Goal: Go to known website: Access a specific website the user already knows

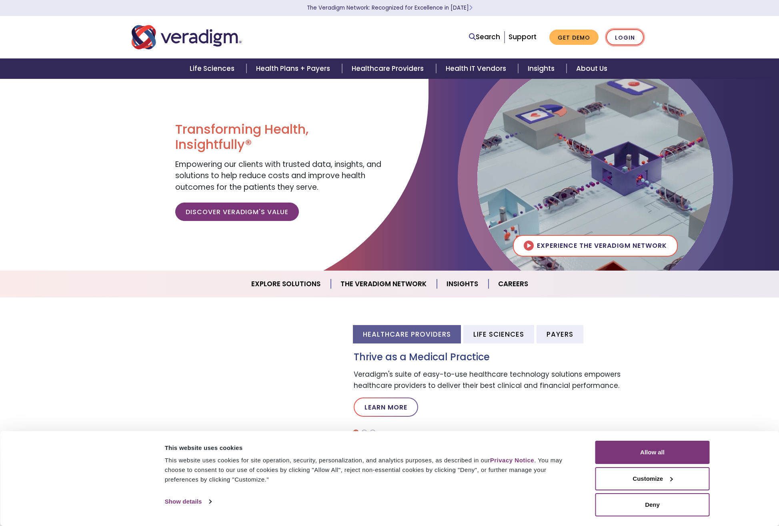
click at [630, 38] on link "Login" at bounding box center [625, 37] width 38 height 16
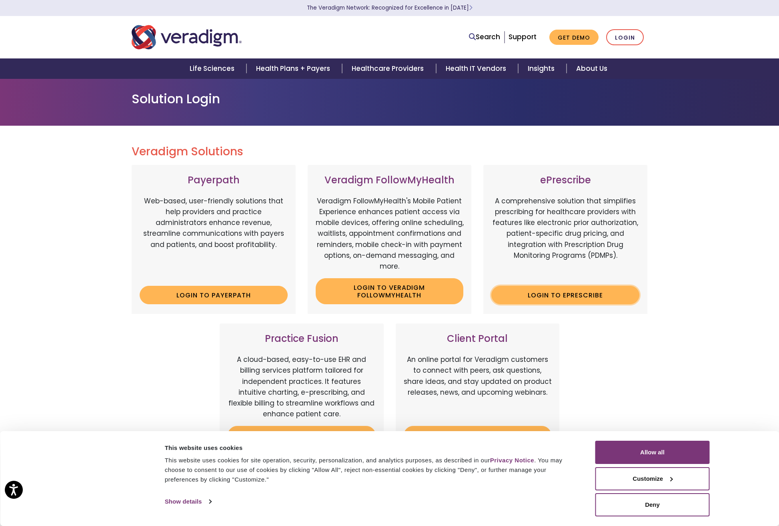
click at [606, 292] on link "Login to ePrescribe" at bounding box center [565, 295] width 148 height 18
